Goal: Task Accomplishment & Management: Use online tool/utility

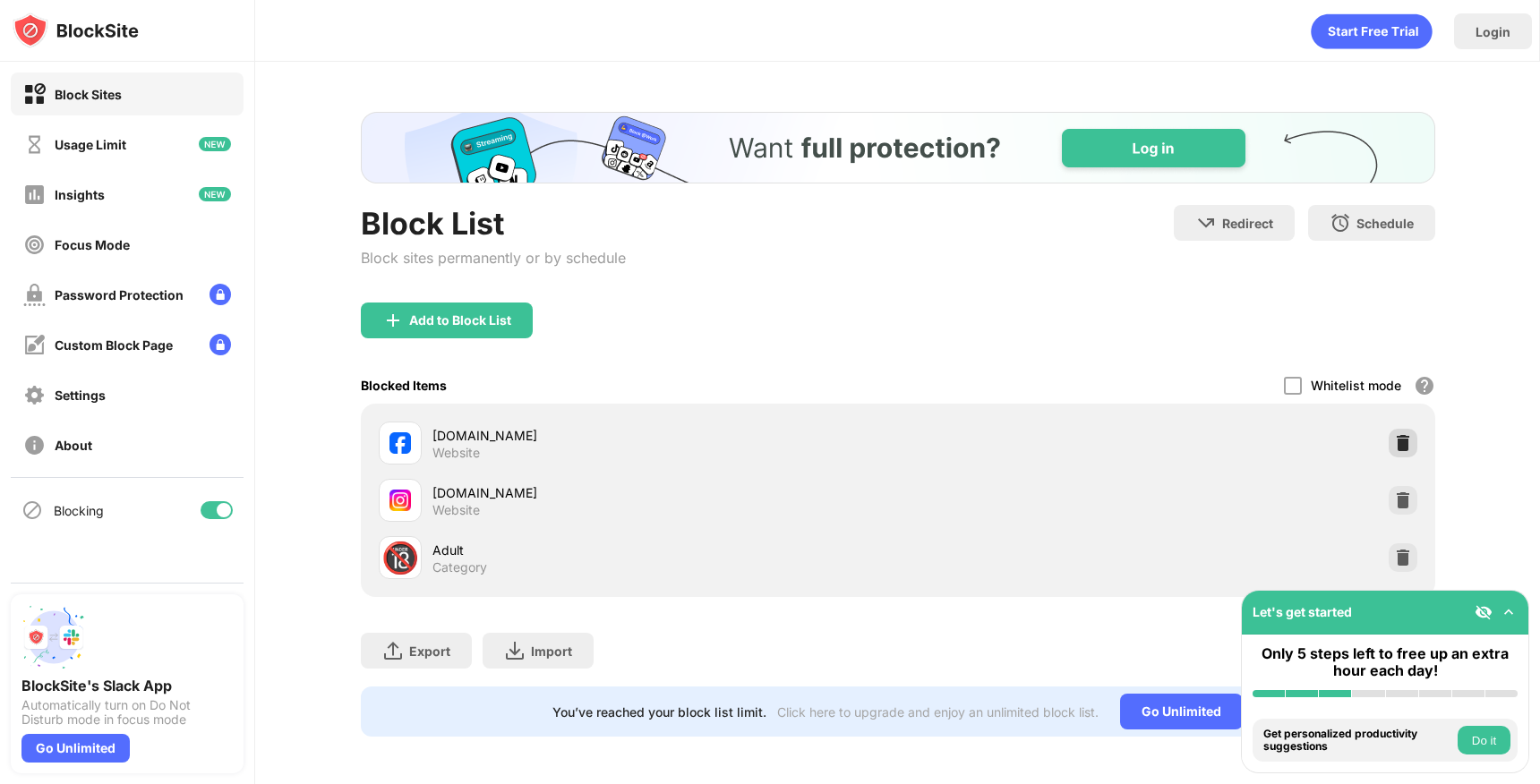
click at [1402, 426] on div "[DOMAIN_NAME] Website" at bounding box center [897, 443] width 1052 height 57
click at [1402, 441] on img at bounding box center [1402, 443] width 17 height 17
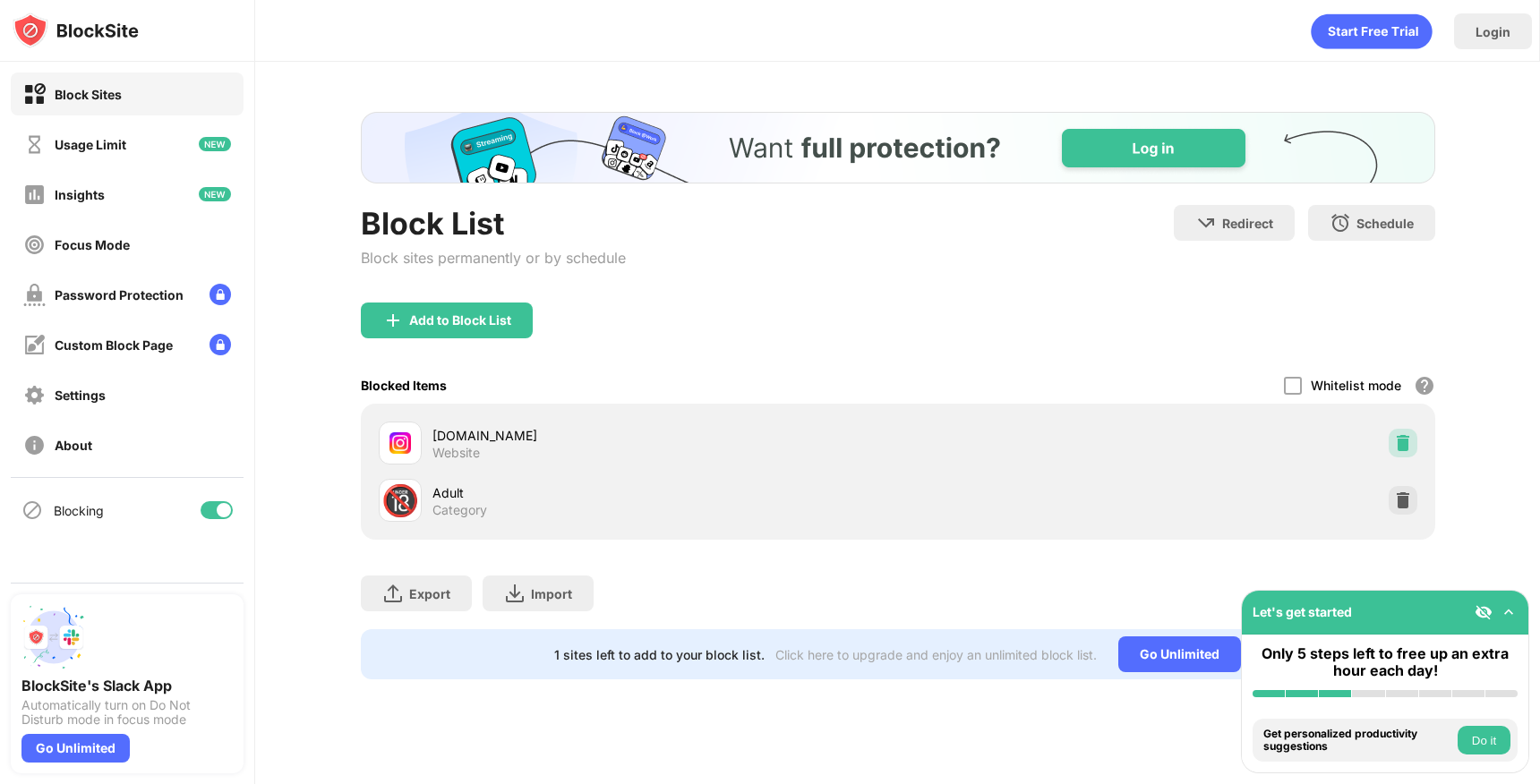
click at [1402, 441] on img at bounding box center [1402, 443] width 17 height 17
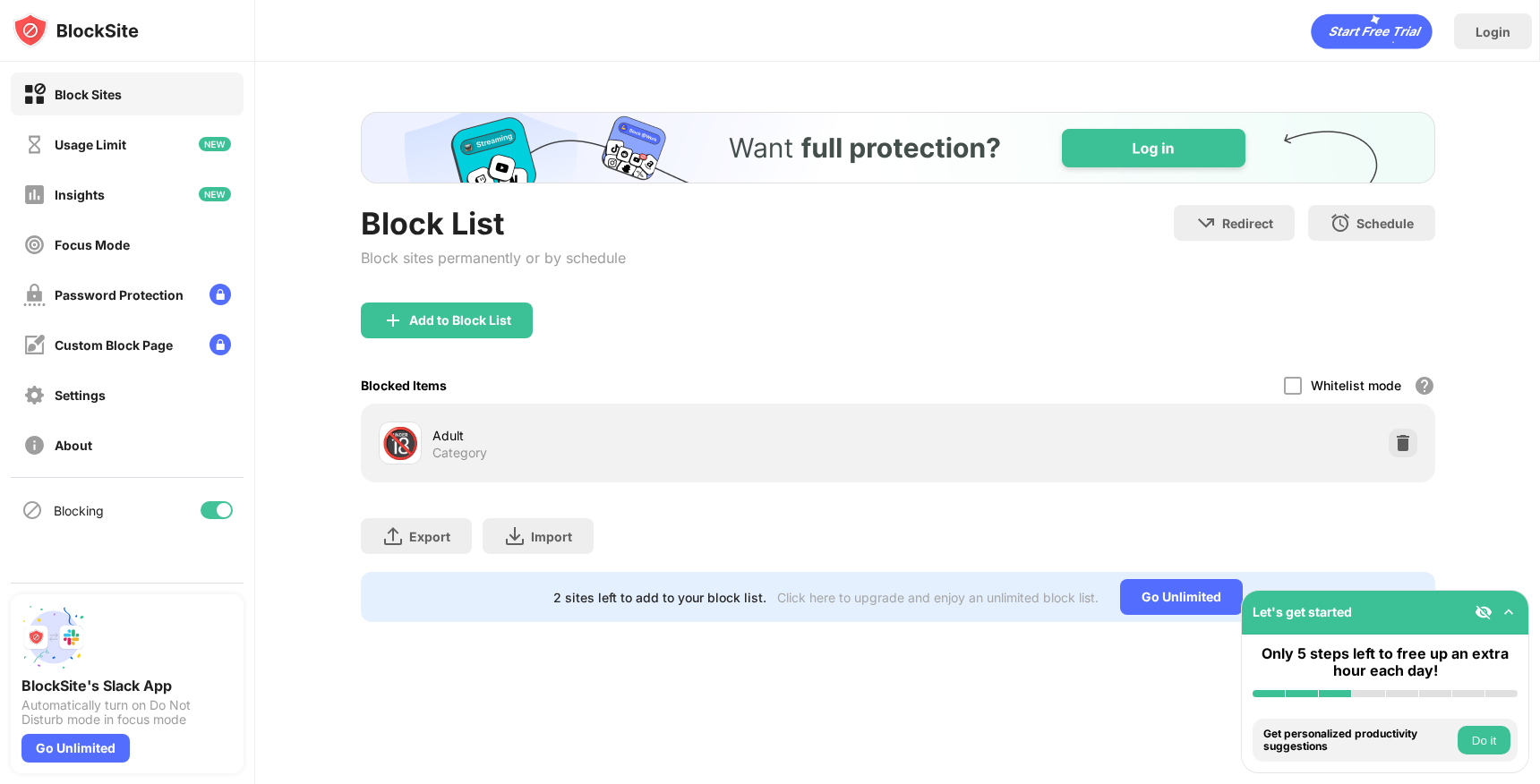
click at [475, 323] on div "Add to Block List" at bounding box center [460, 320] width 102 height 15
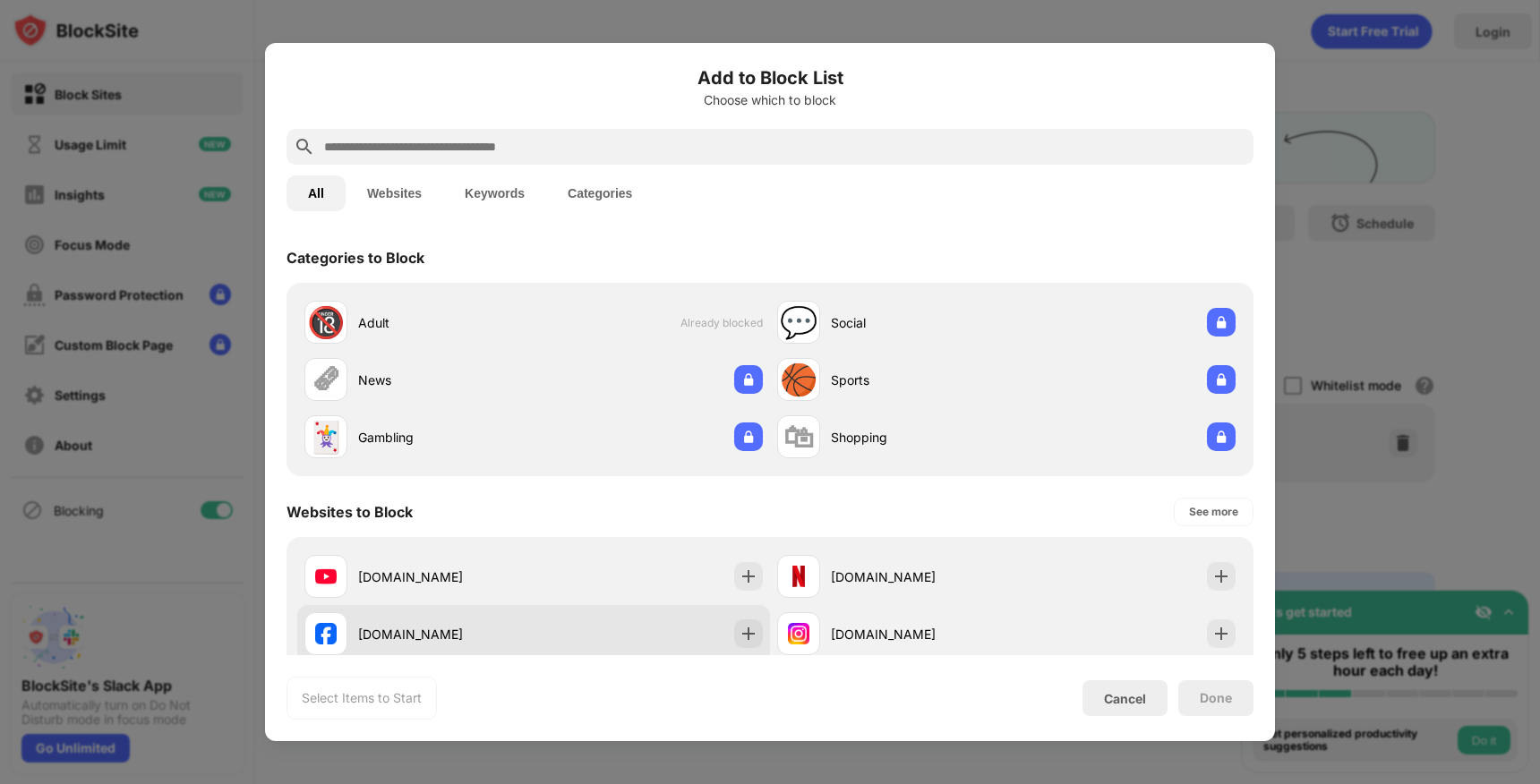
click at [752, 626] on img at bounding box center [748, 633] width 17 height 17
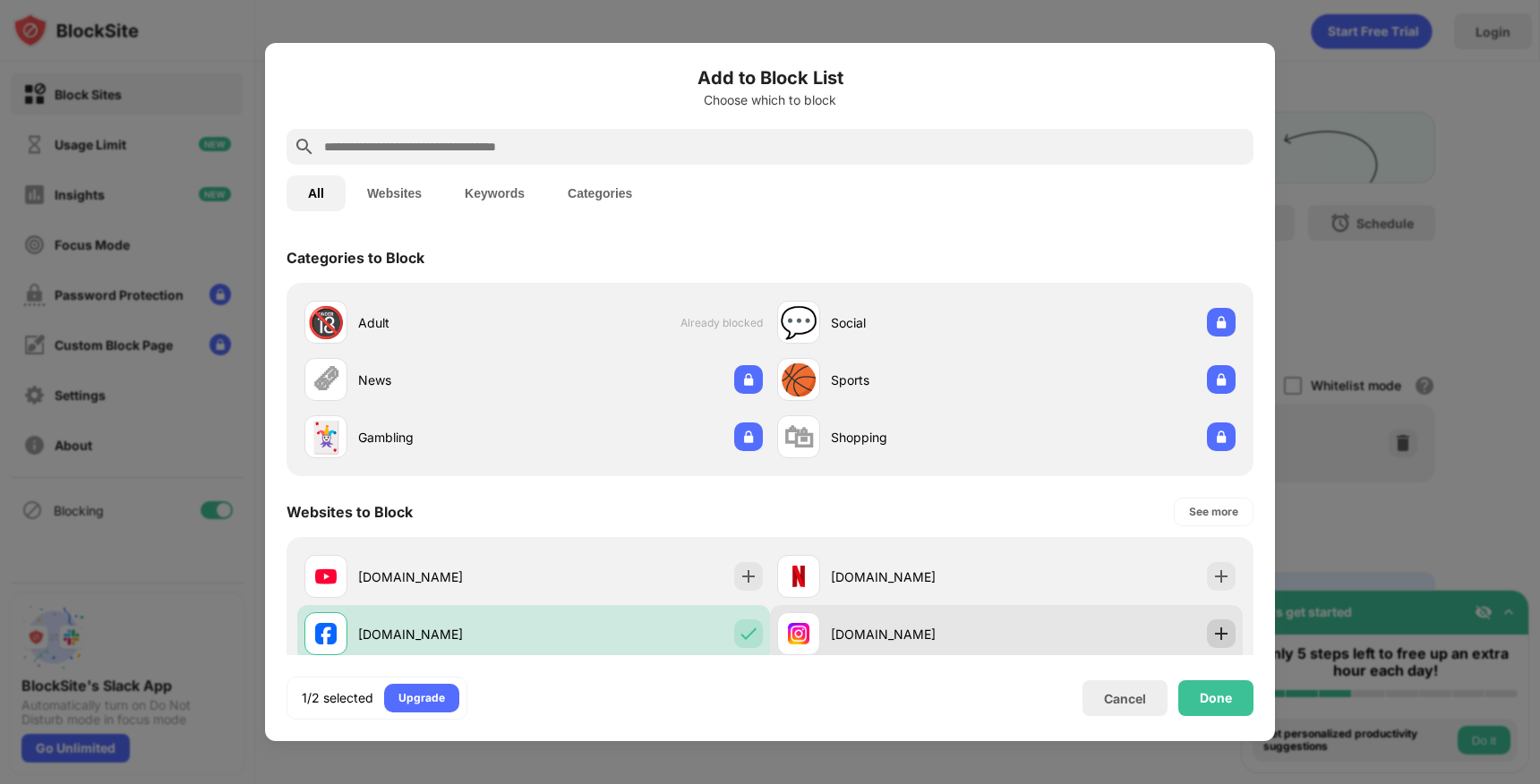
click at [1225, 631] on img at bounding box center [1220, 633] width 17 height 17
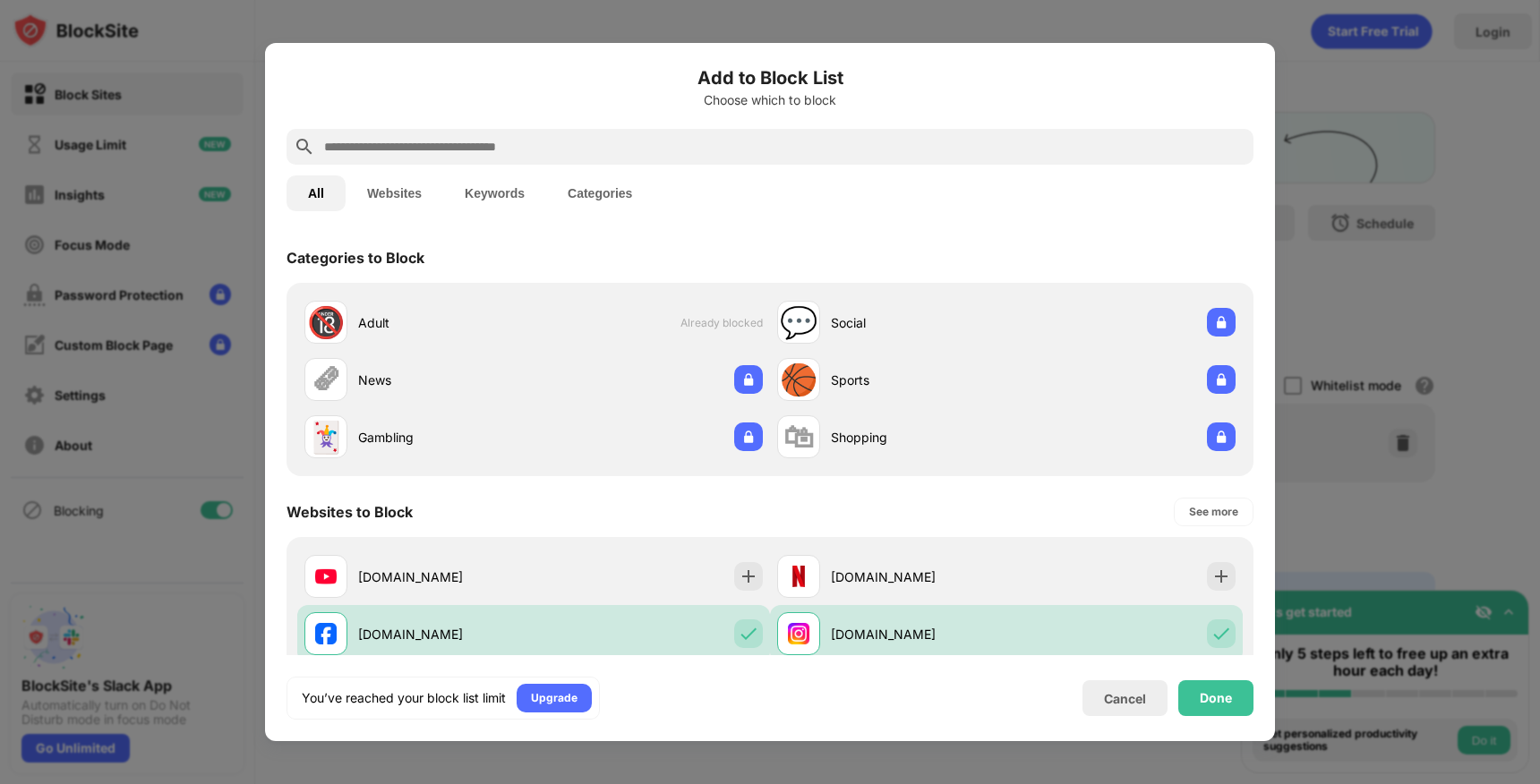
click at [1226, 692] on div "Done" at bounding box center [1215, 698] width 32 height 15
